Goal: Book appointment/travel/reservation

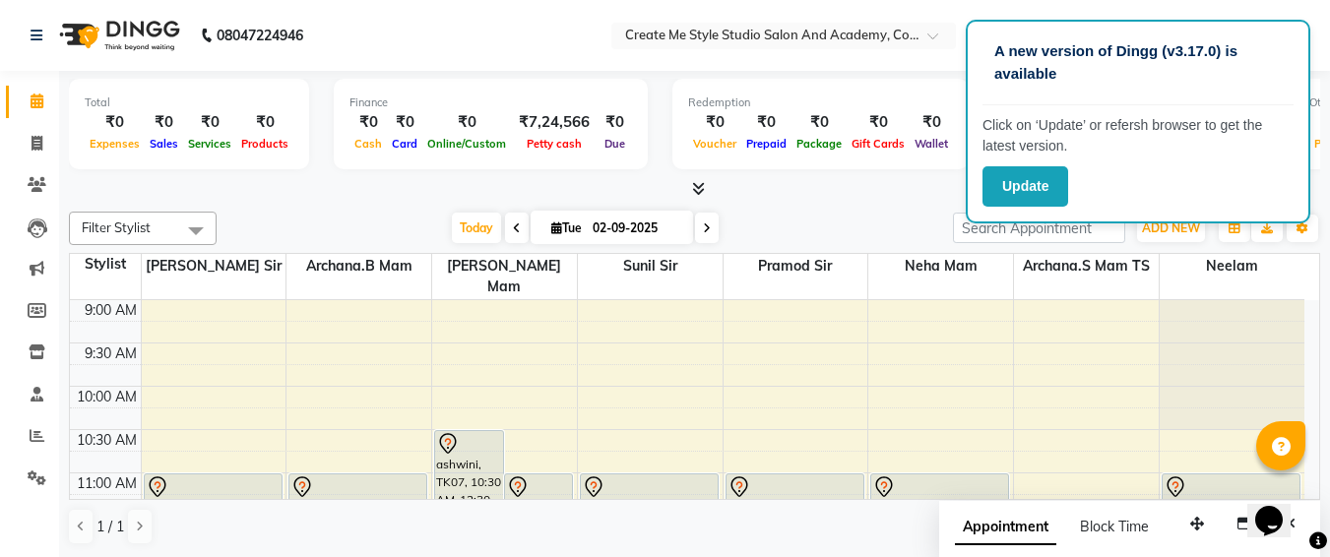
scroll to position [906, 0]
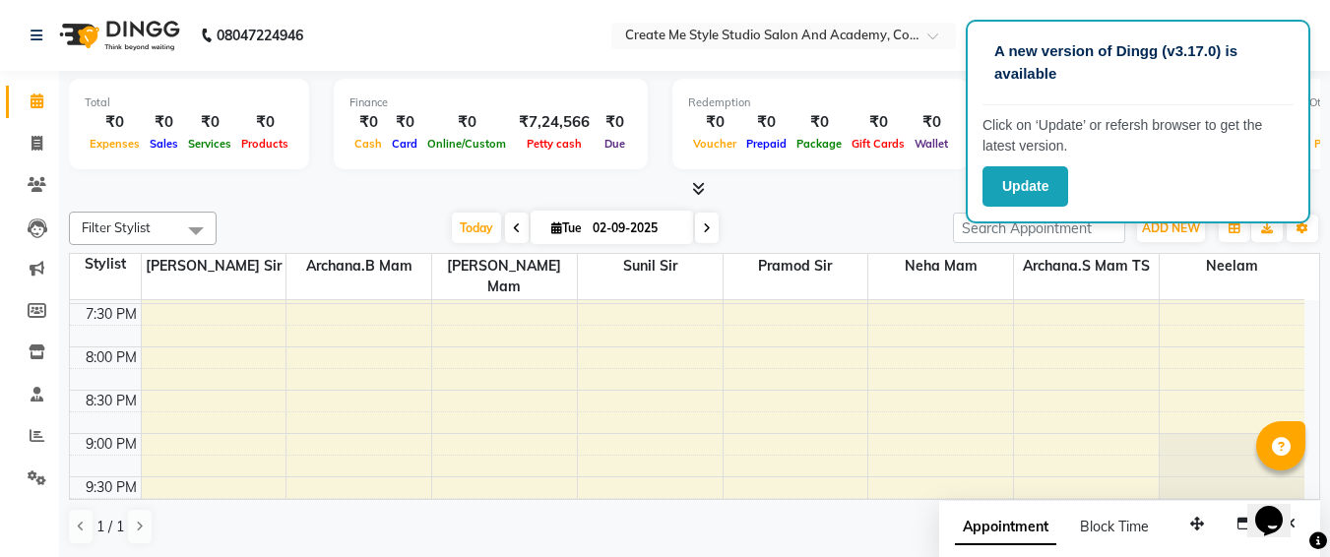
click at [668, 226] on input "02-09-2025" at bounding box center [636, 229] width 98 height 30
select select "9"
select select "2025"
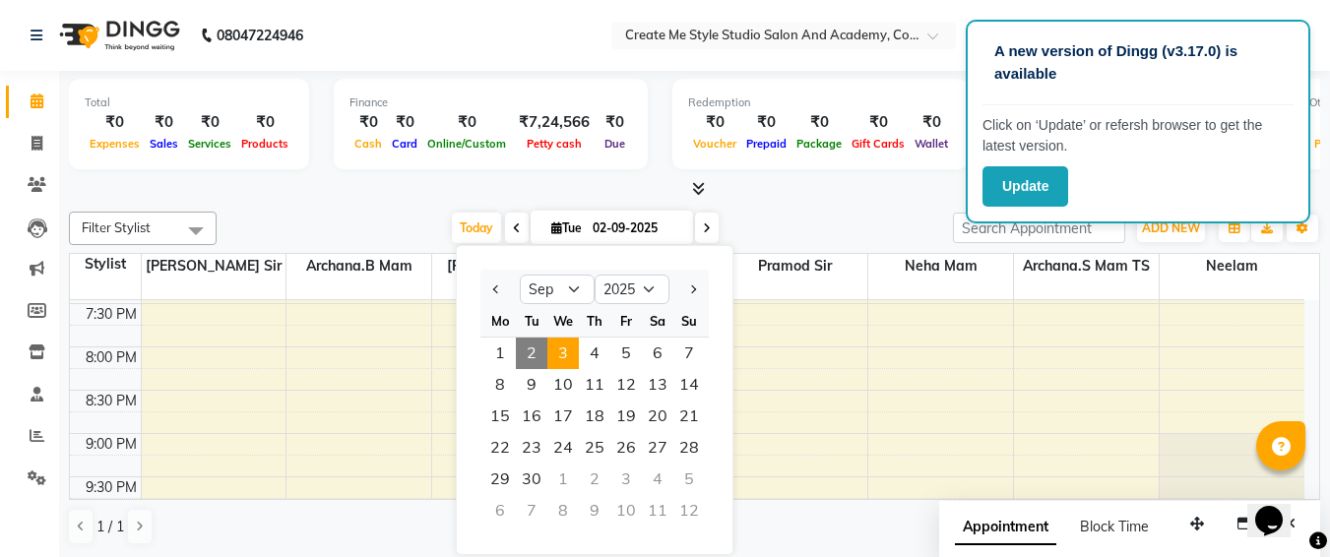
click at [565, 343] on span "3" at bounding box center [563, 354] width 32 height 32
type input "[DATE]"
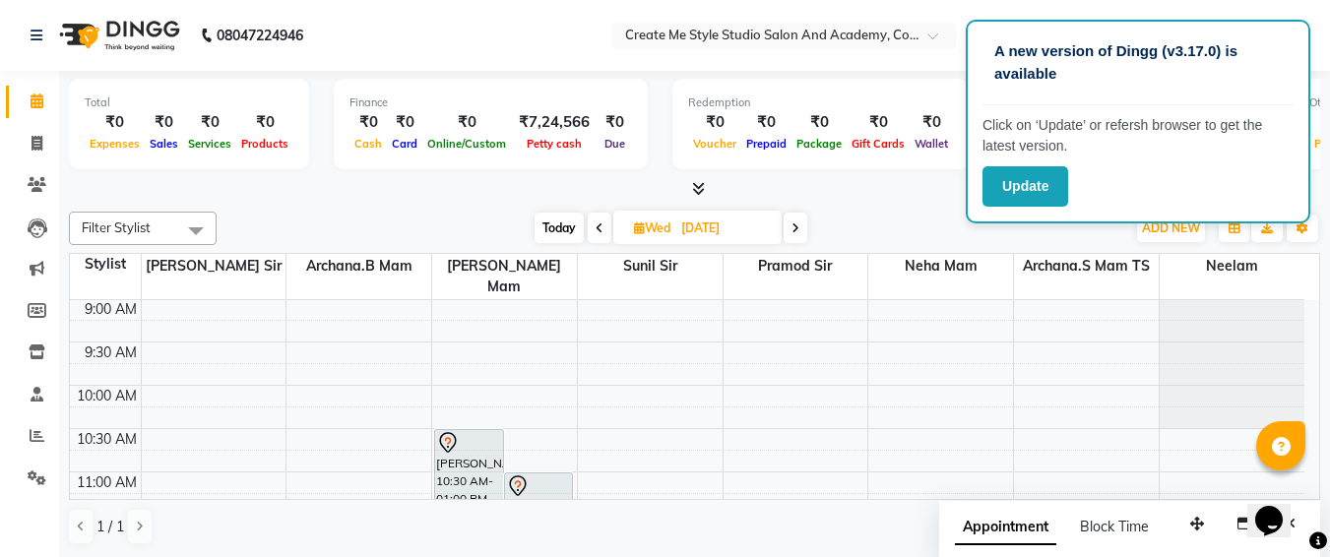
scroll to position [1, 0]
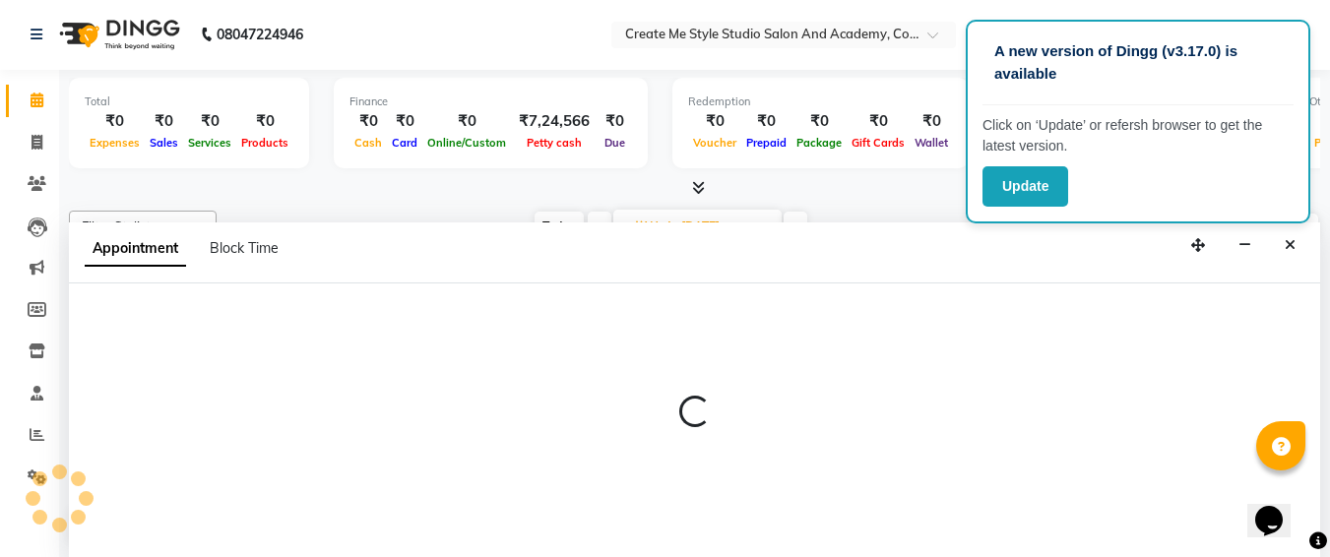
select select "79112"
select select "630"
select select "tentative"
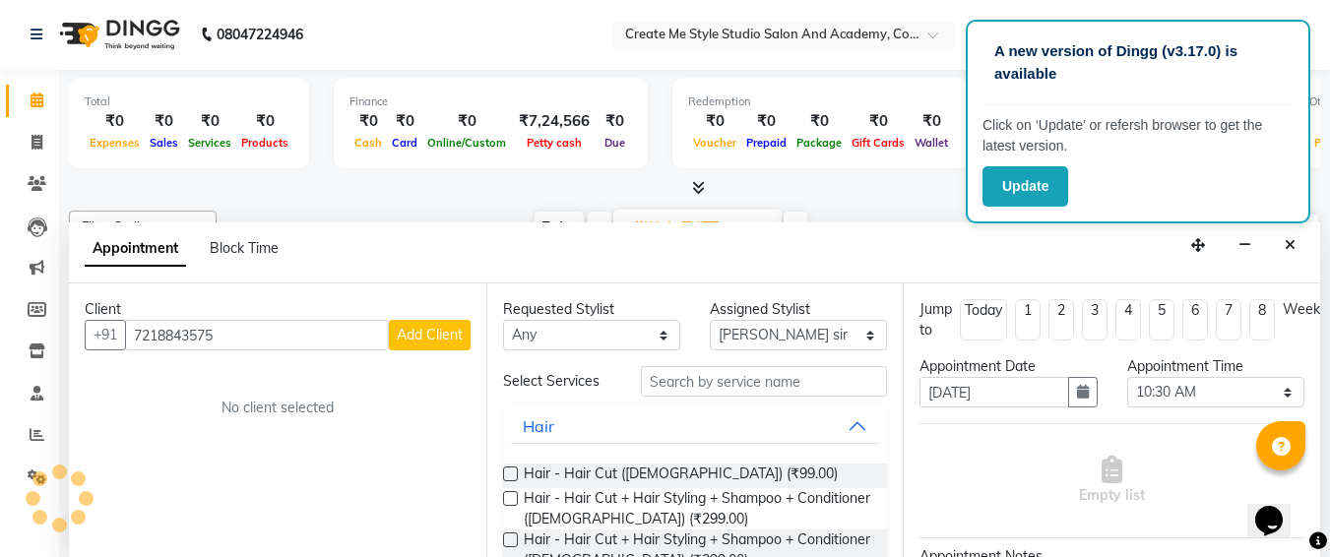
type input "7218843575"
click at [445, 335] on span "Add Client" at bounding box center [430, 335] width 66 height 18
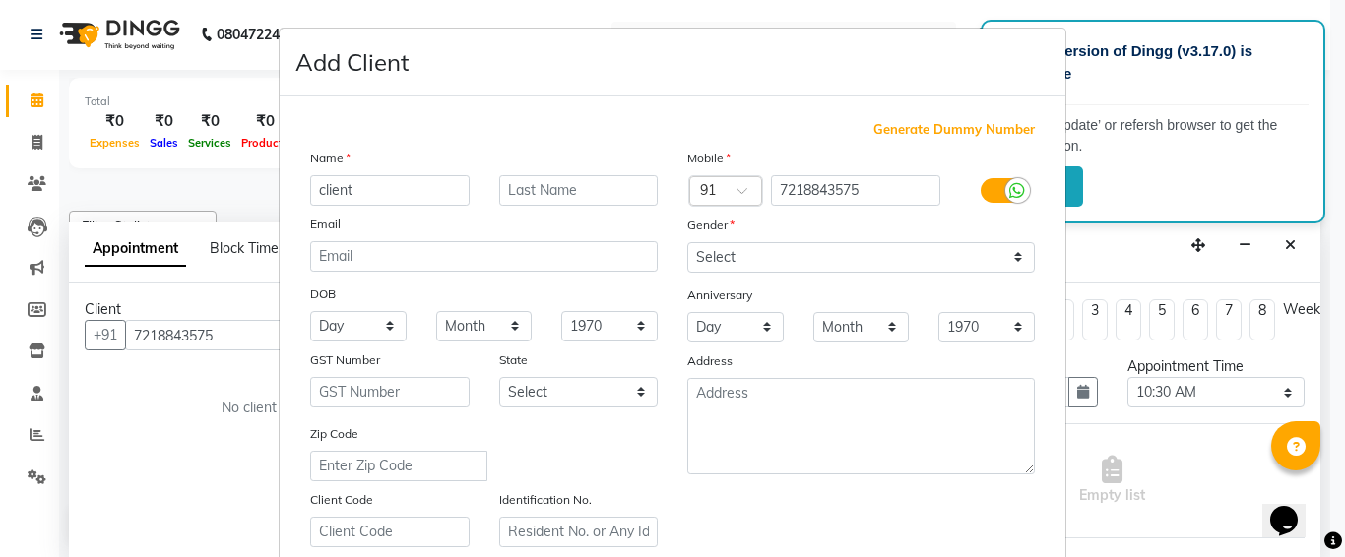
type input "client"
click at [740, 263] on select "Select [DEMOGRAPHIC_DATA] [DEMOGRAPHIC_DATA] Other Prefer Not To Say" at bounding box center [861, 257] width 348 height 31
select select "[DEMOGRAPHIC_DATA]"
click at [687, 242] on select "Select [DEMOGRAPHIC_DATA] [DEMOGRAPHIC_DATA] Other Prefer Not To Say" at bounding box center [861, 257] width 348 height 31
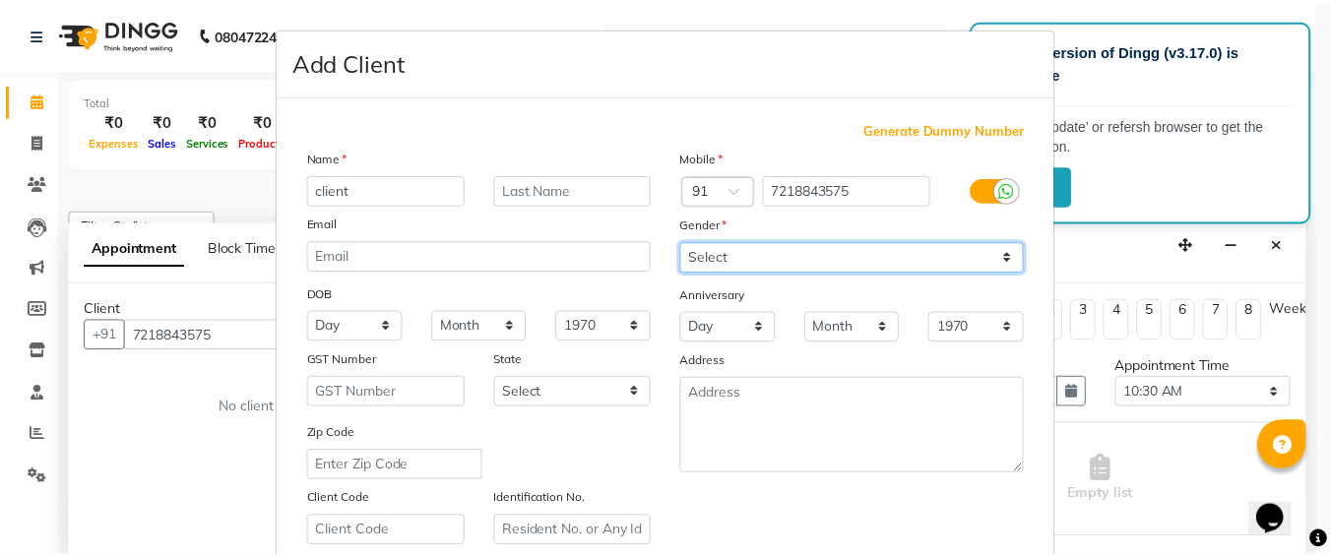
scroll to position [351, 0]
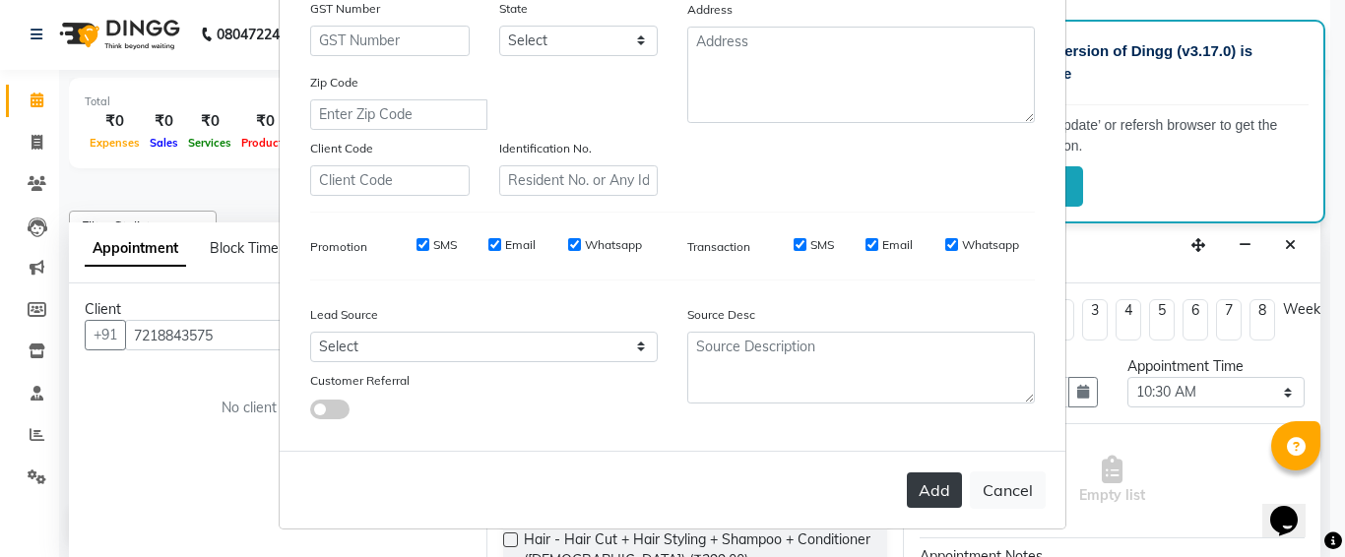
click at [927, 499] on button "Add" at bounding box center [934, 490] width 55 height 35
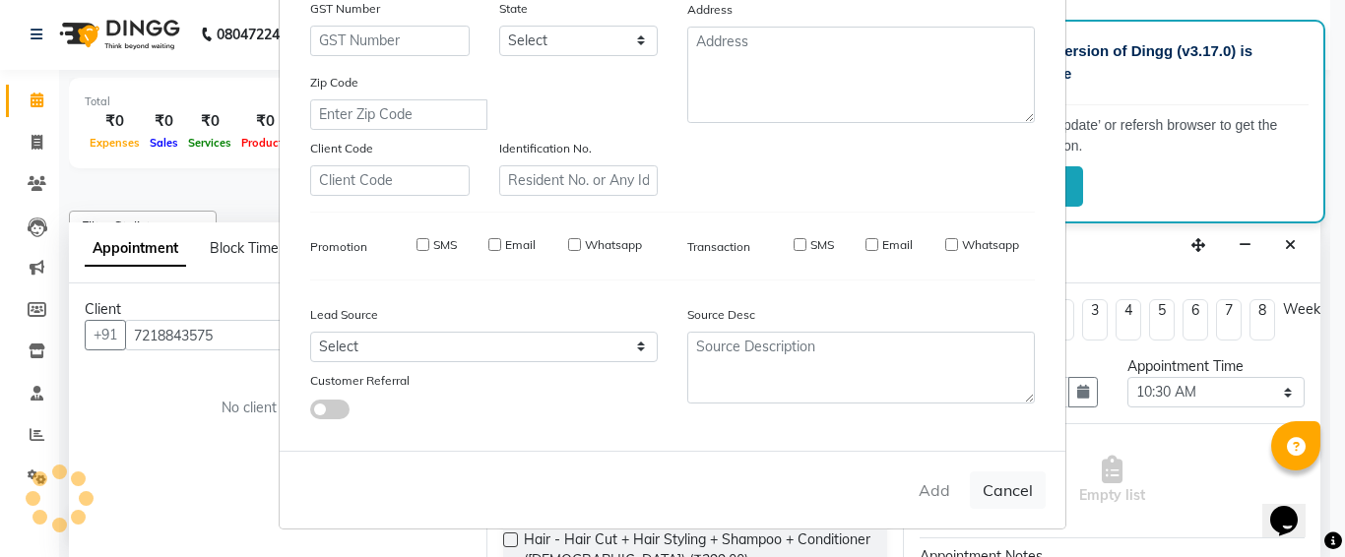
select select
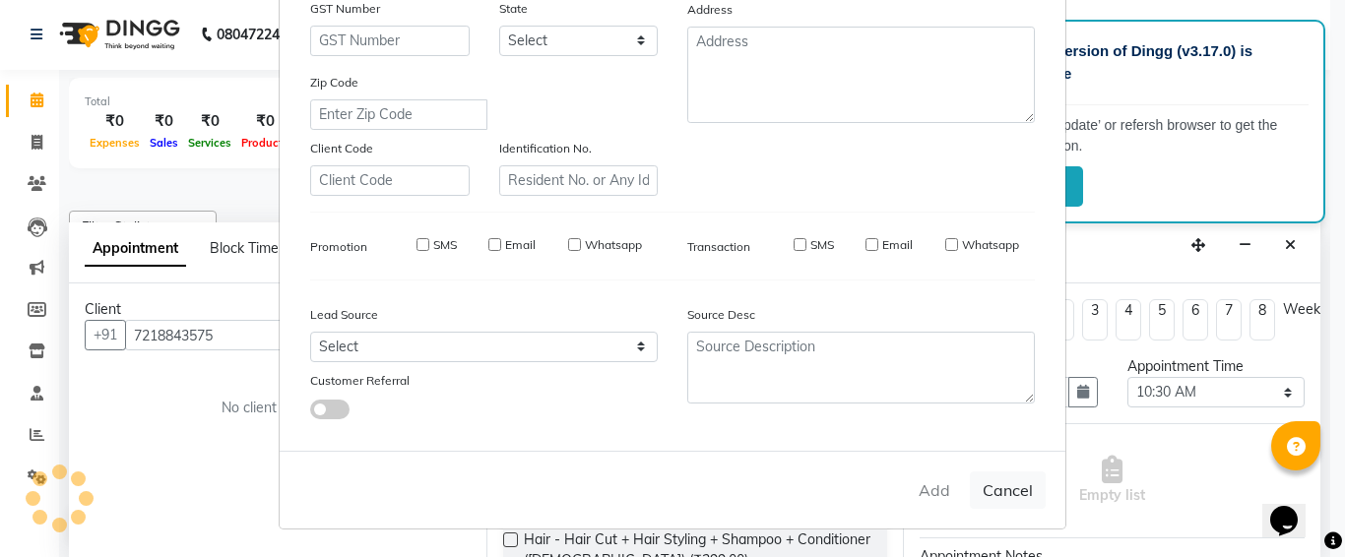
select select
checkbox input "false"
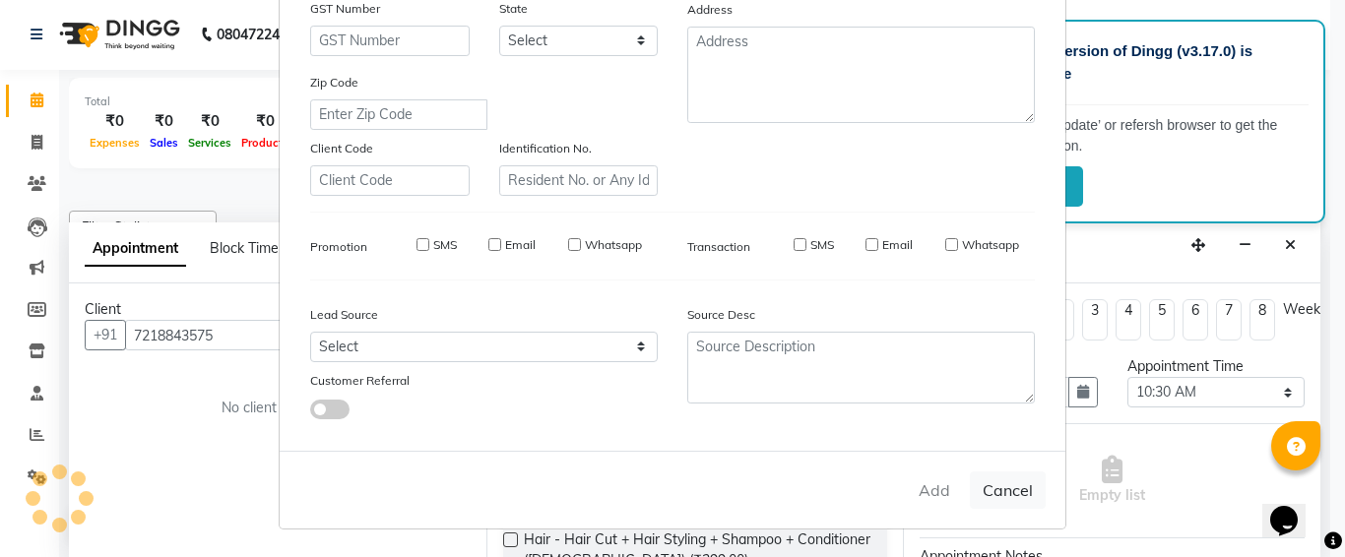
checkbox input "false"
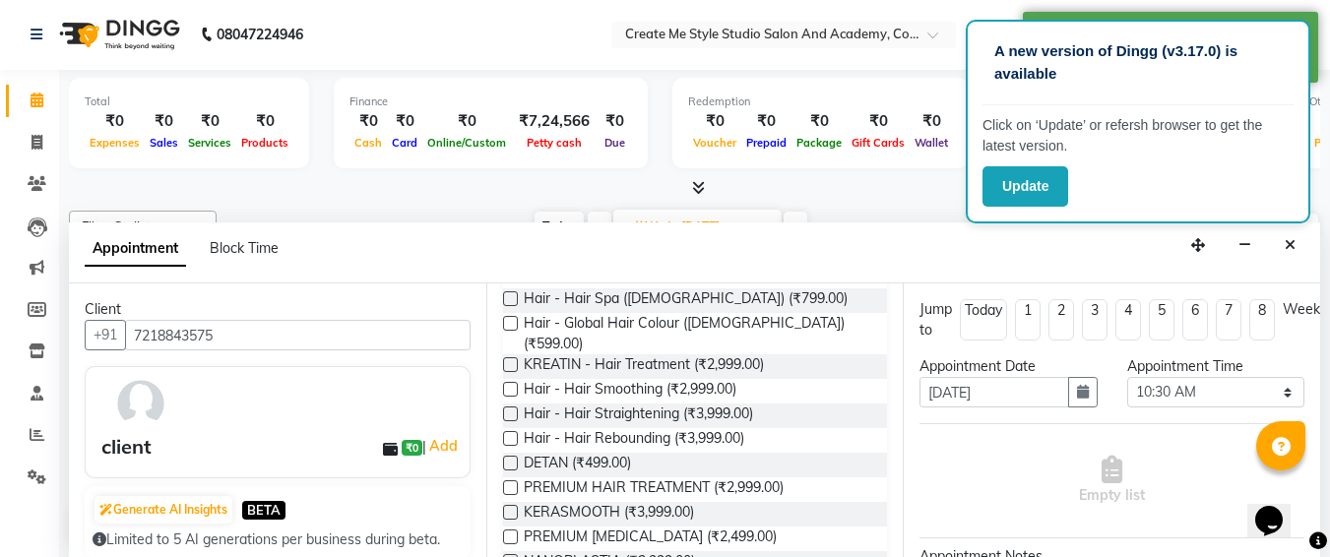
scroll to position [374, 0]
click at [511, 529] on label at bounding box center [510, 536] width 15 height 15
click at [511, 532] on input "checkbox" at bounding box center [509, 538] width 13 height 13
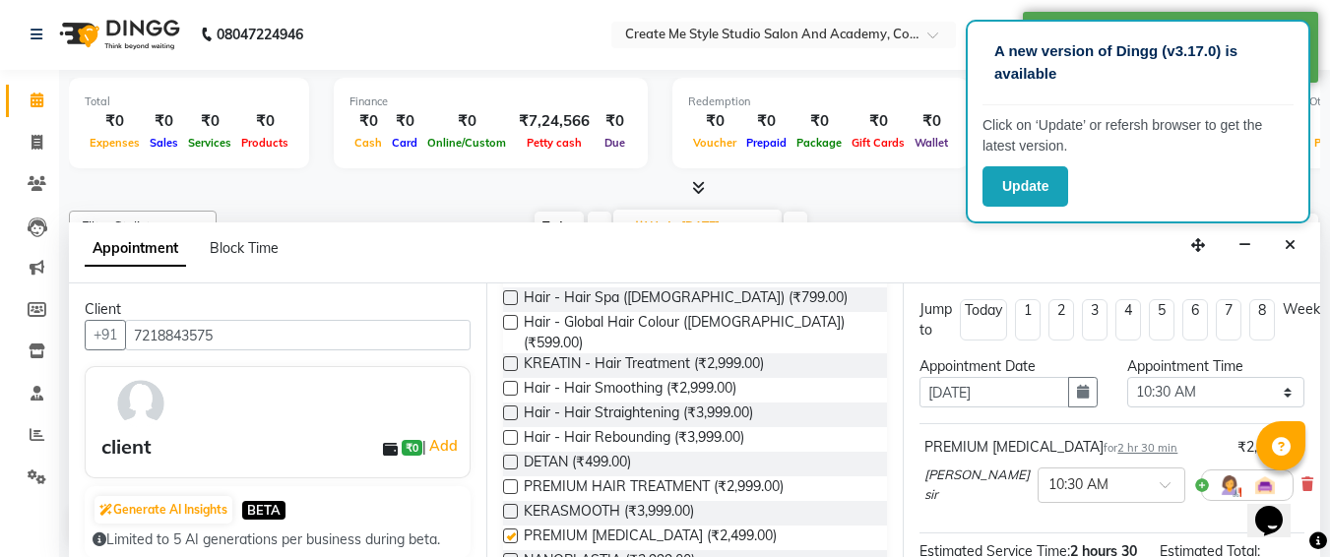
checkbox input "false"
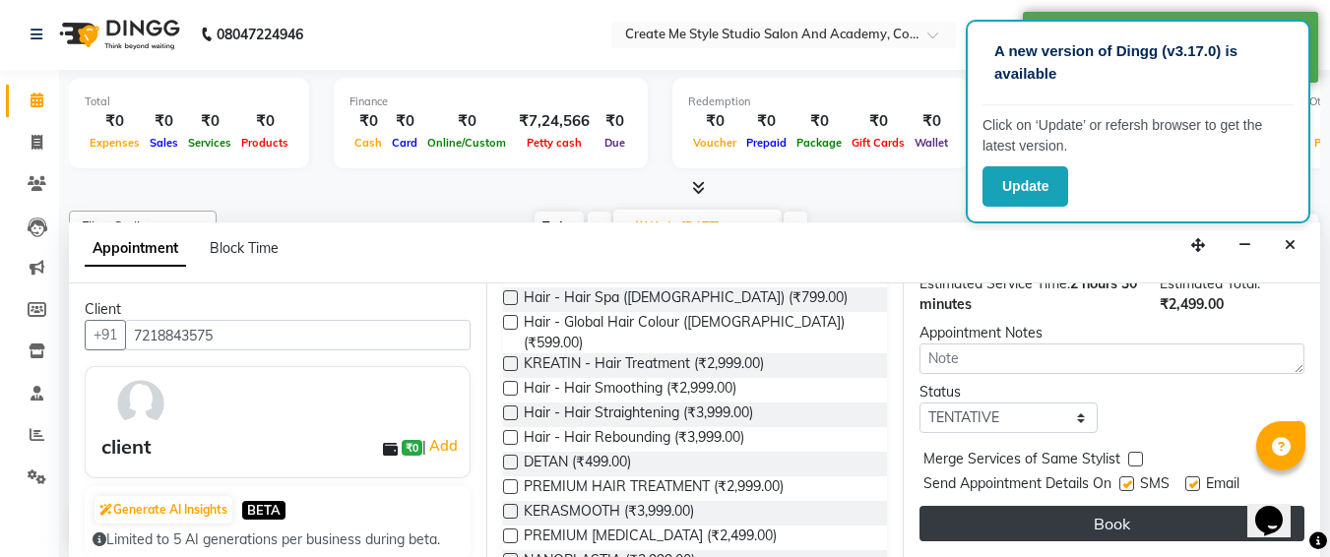
click at [1000, 516] on button "Book" at bounding box center [1112, 523] width 385 height 35
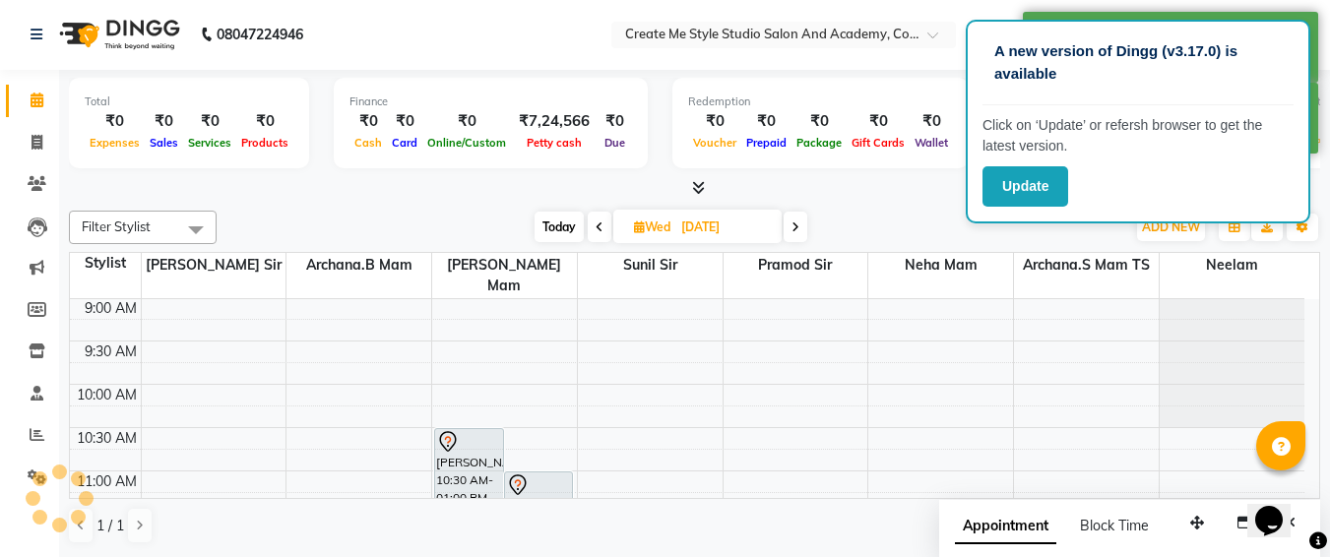
scroll to position [0, 0]
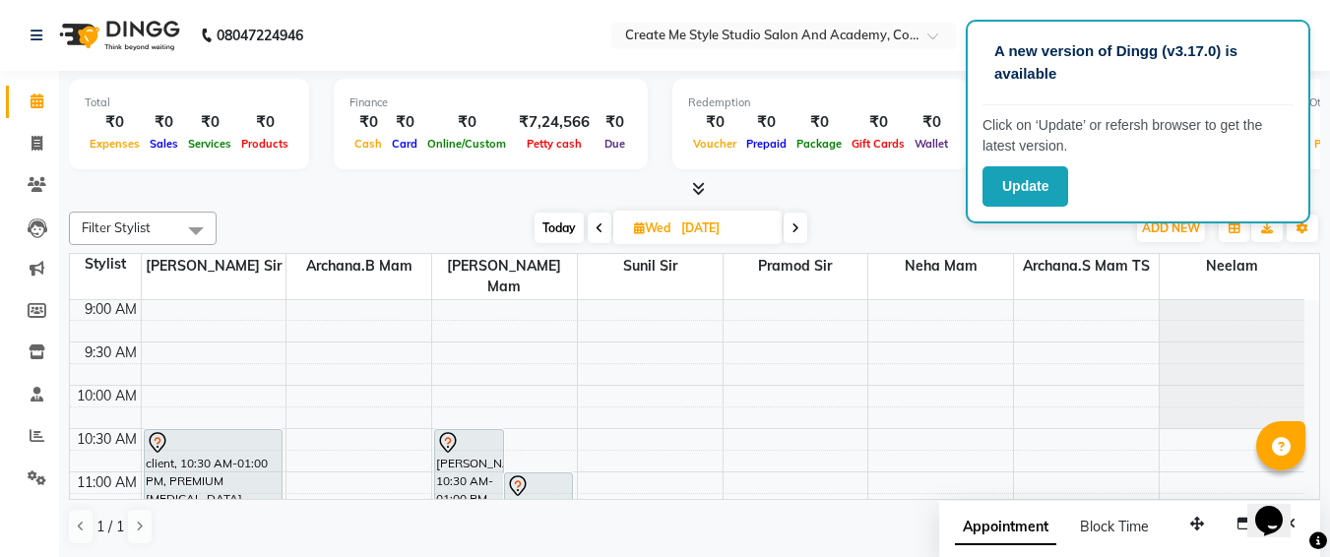
click at [1000, 516] on span "Appointment" at bounding box center [1005, 527] width 101 height 35
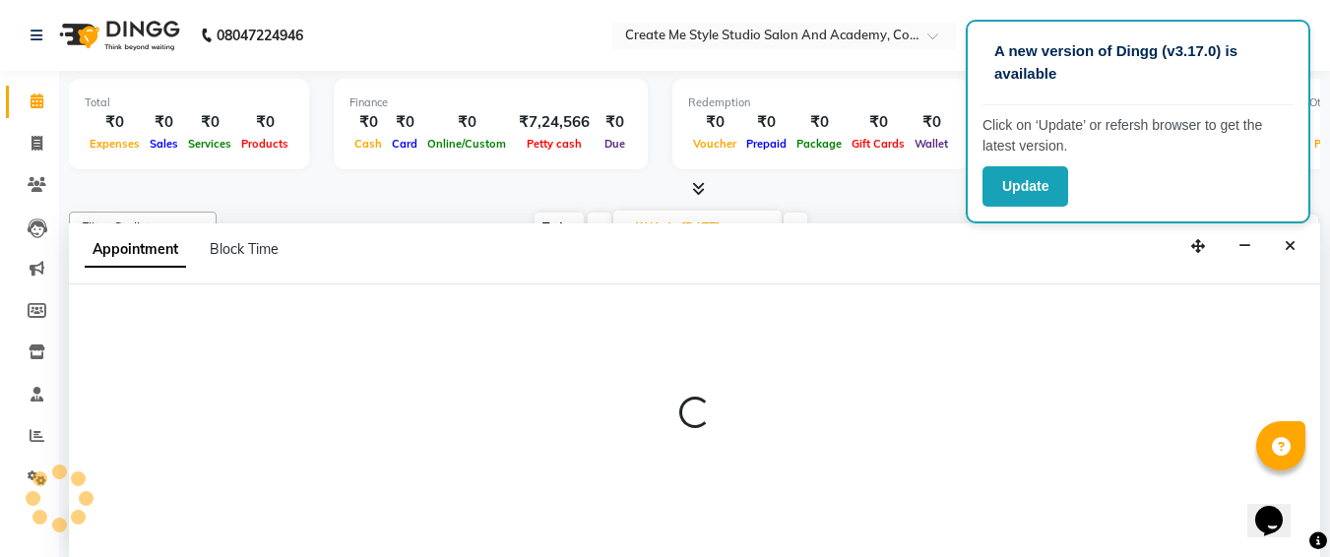
select select "tentative"
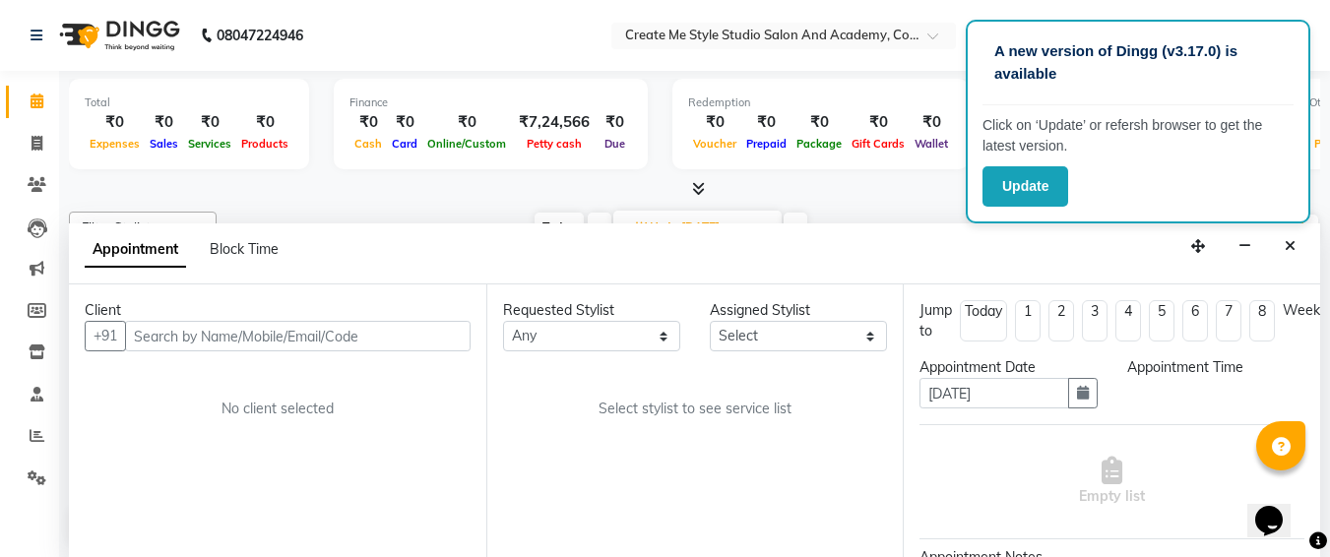
click at [1000, 516] on div "Empty list" at bounding box center [1112, 481] width 385 height 97
click at [1284, 237] on button "Close" at bounding box center [1290, 246] width 29 height 31
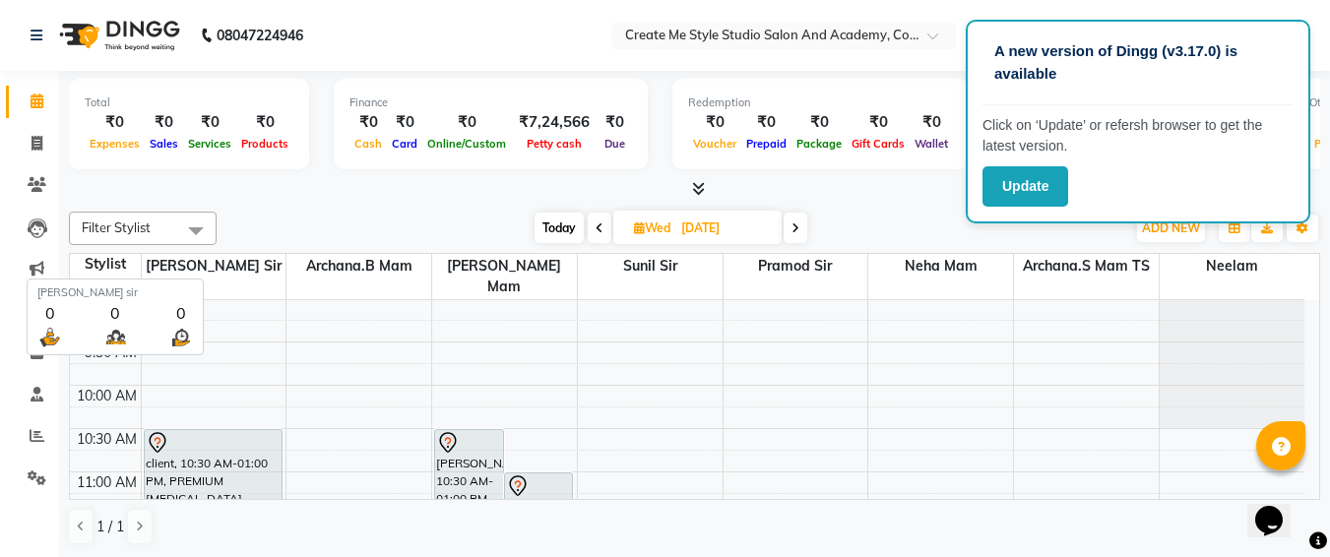
click at [246, 259] on span "[PERSON_NAME] sir" at bounding box center [214, 266] width 145 height 25
click at [759, 226] on input "[DATE]" at bounding box center [724, 229] width 98 height 30
select select "9"
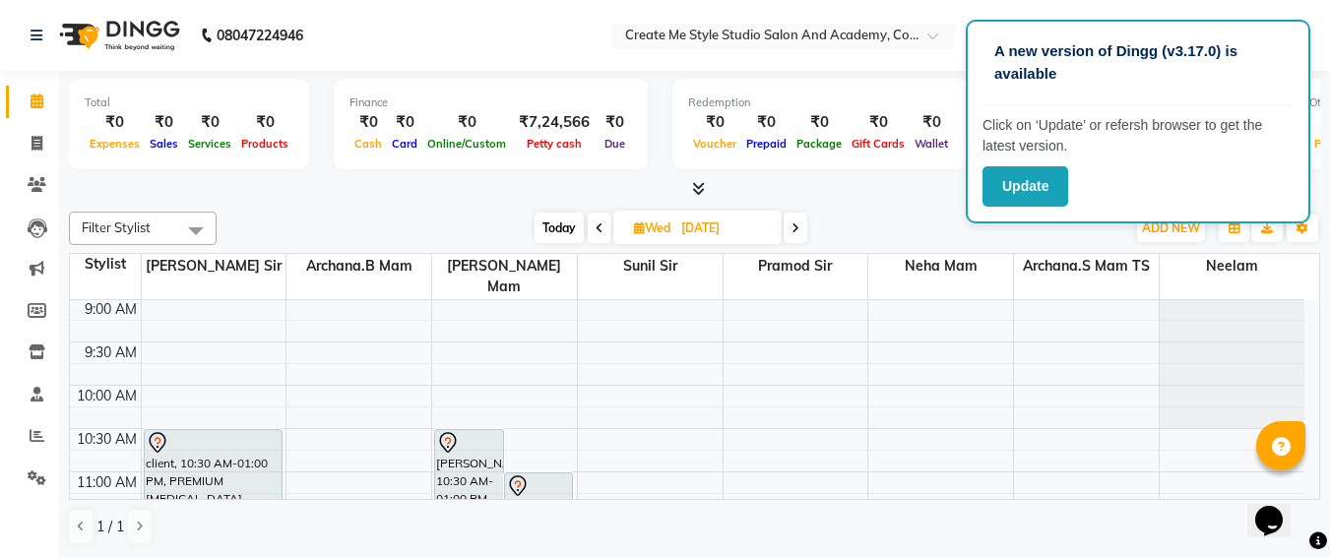
select select "2025"
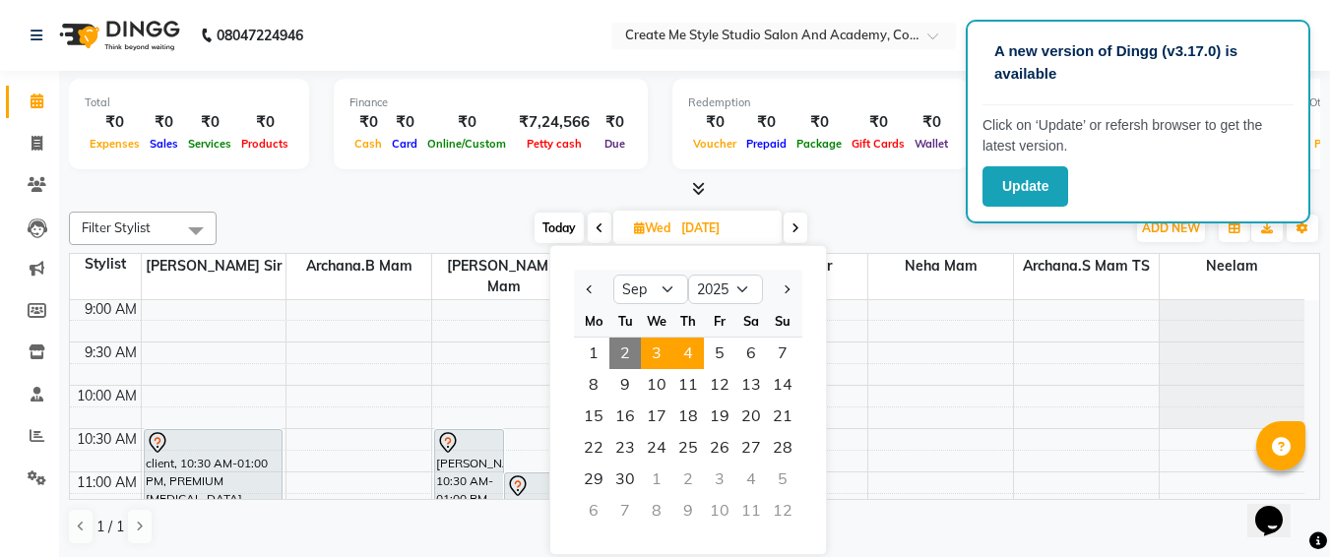
click at [675, 349] on span "4" at bounding box center [688, 354] width 32 height 32
type input "[DATE]"
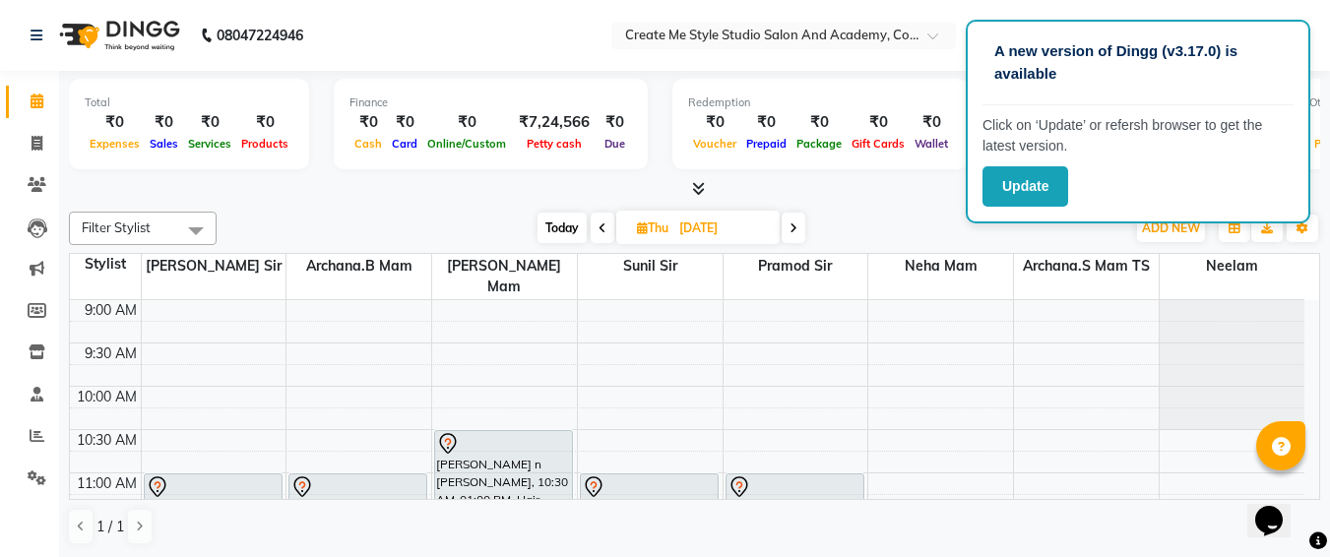
click at [753, 223] on input "[DATE]" at bounding box center [722, 229] width 98 height 30
select select "9"
select select "2025"
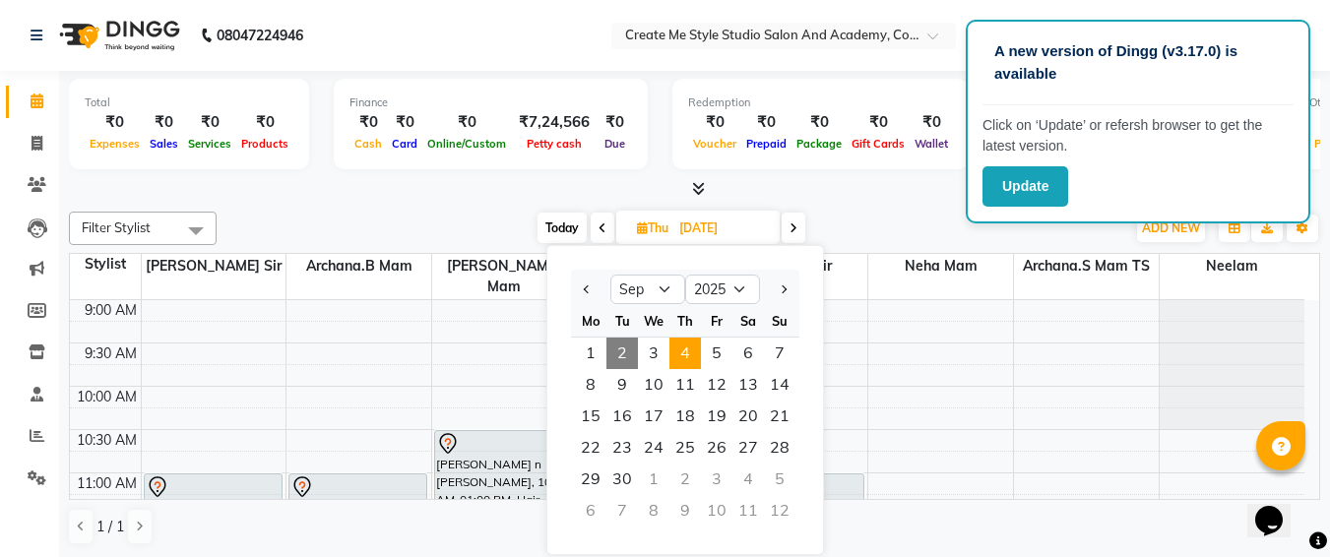
click at [614, 356] on span "2" at bounding box center [622, 354] width 32 height 32
type input "02-09-2025"
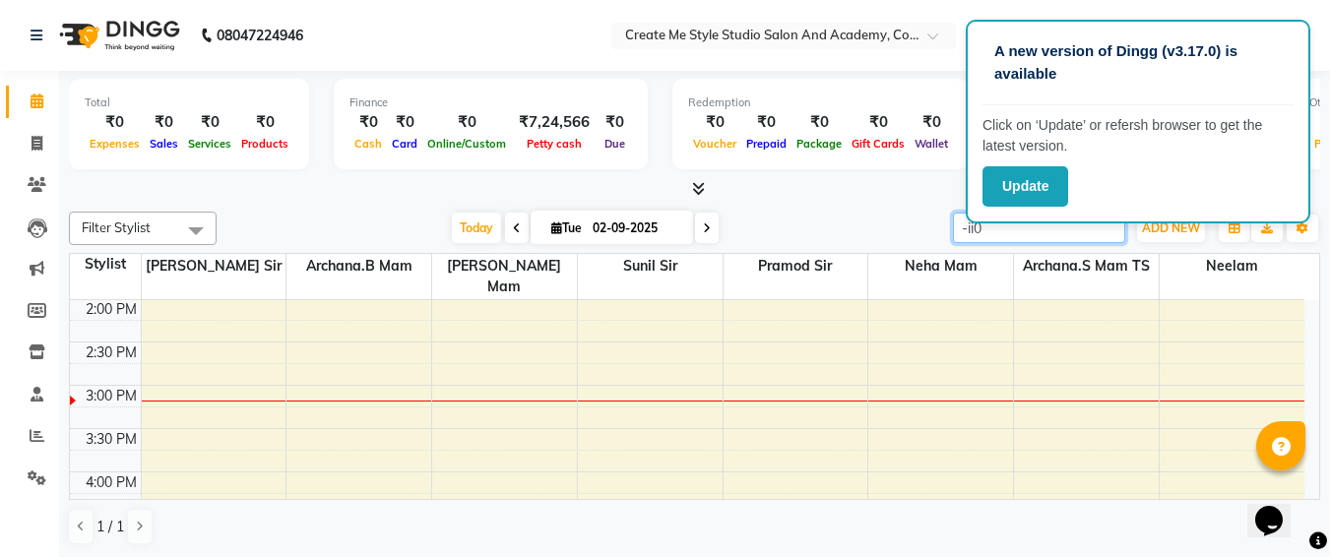
type input "-ii0"
